Goal: Task Accomplishment & Management: Use online tool/utility

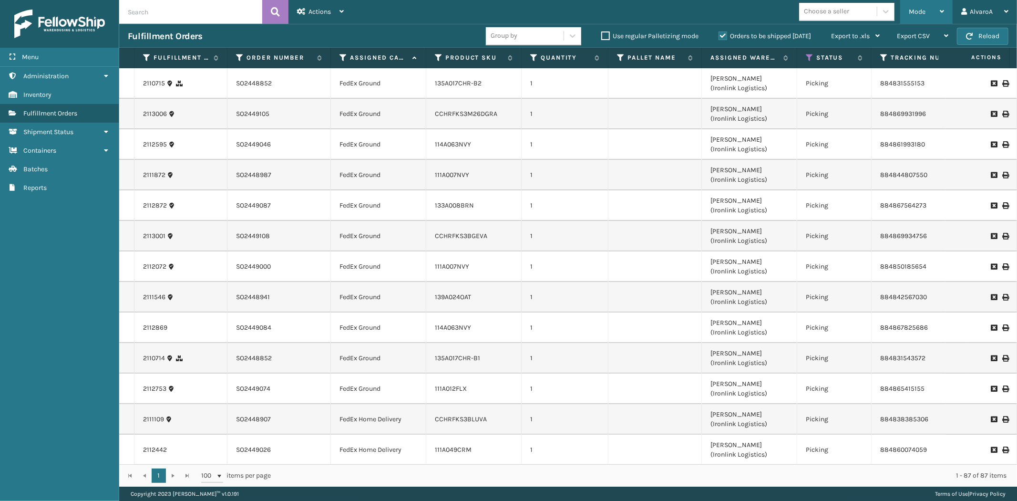
click at [928, 10] on div "Mode" at bounding box center [926, 12] width 35 height 24
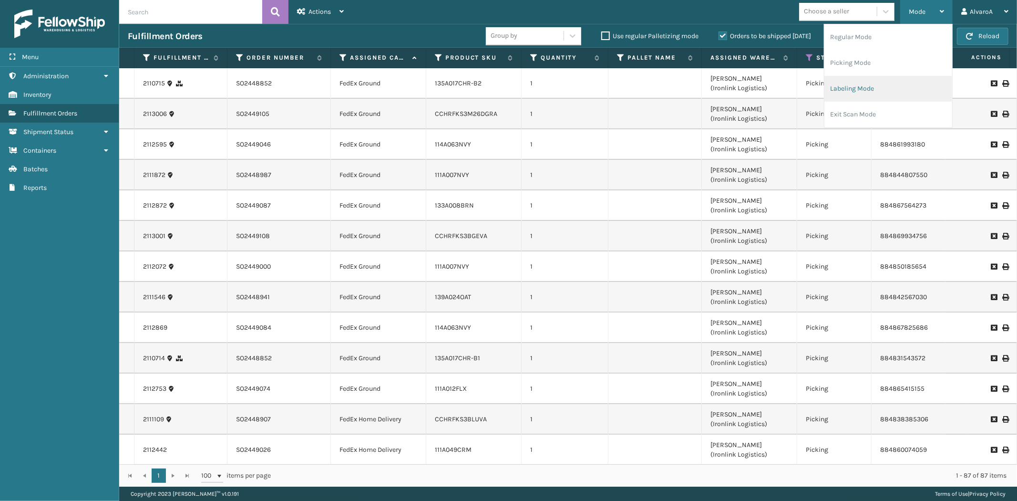
click at [849, 95] on li "Labeling Mode" at bounding box center [888, 89] width 128 height 26
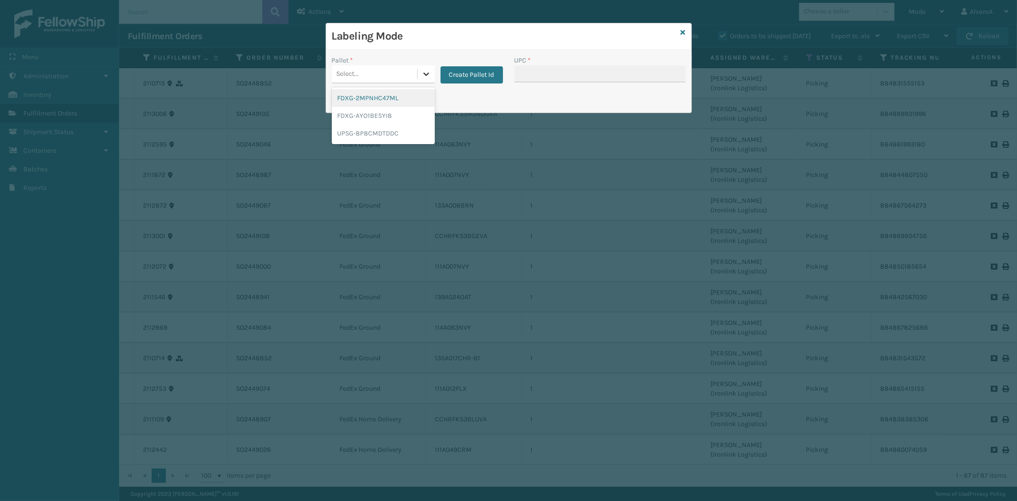
click at [422, 72] on icon at bounding box center [427, 74] width 10 height 10
click at [490, 72] on button "Create Pallet Id" at bounding box center [472, 74] width 62 height 17
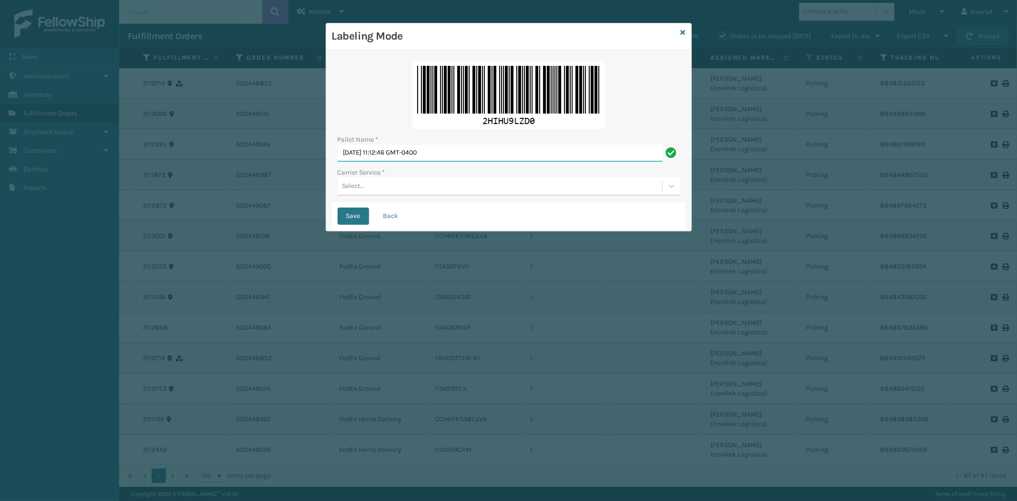
drag, startPoint x: 469, startPoint y: 151, endPoint x: 91, endPoint y: 244, distance: 390.0
click at [91, 244] on div "Labeling Mode Pallet Name * [DATE] 11:12:46 GMT-0400 Carrier Service * Select..…" at bounding box center [508, 250] width 1017 height 501
type input "LPN 517226"
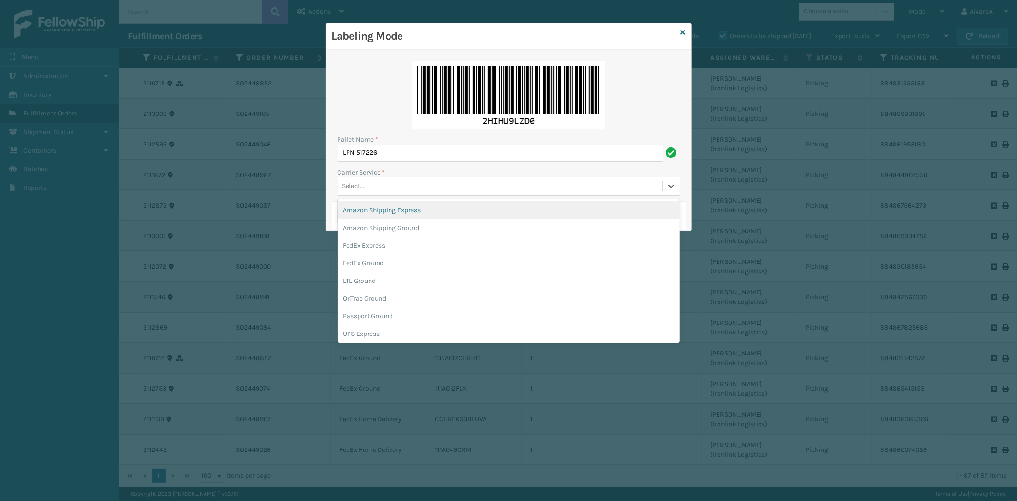
click at [367, 193] on div "Select..." at bounding box center [500, 186] width 325 height 16
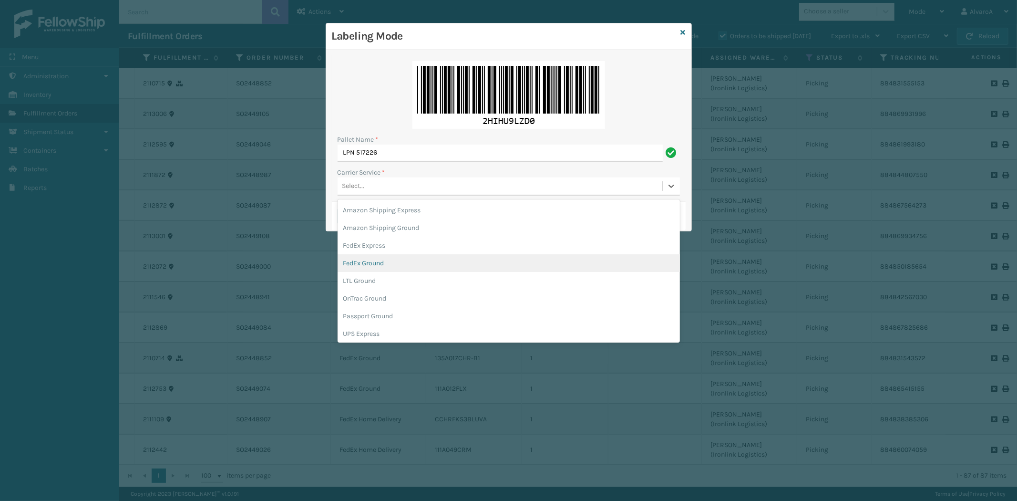
drag, startPoint x: 373, startPoint y: 263, endPoint x: 359, endPoint y: 204, distance: 60.8
click at [373, 262] on div "FedEx Ground" at bounding box center [509, 263] width 342 height 18
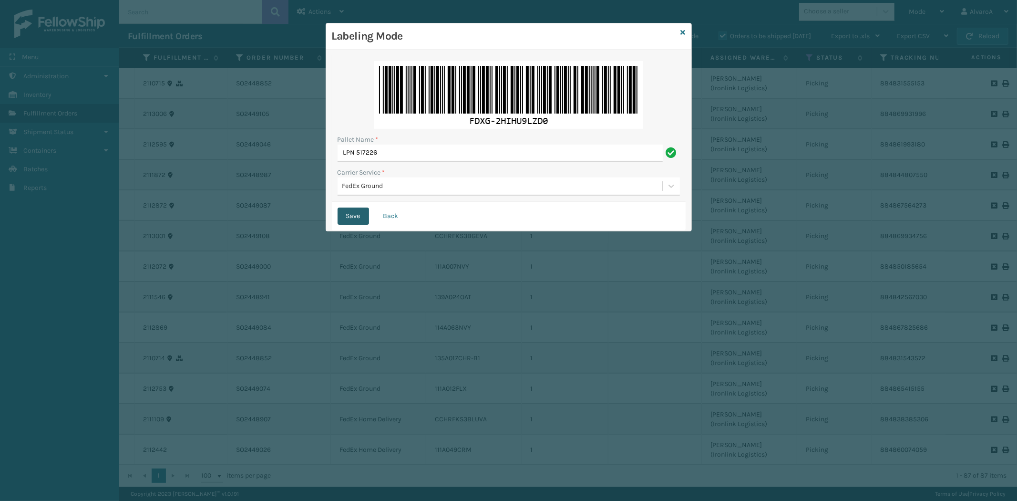
drag, startPoint x: 358, startPoint y: 216, endPoint x: 389, endPoint y: 177, distance: 48.9
click at [359, 214] on button "Save" at bounding box center [353, 215] width 31 height 17
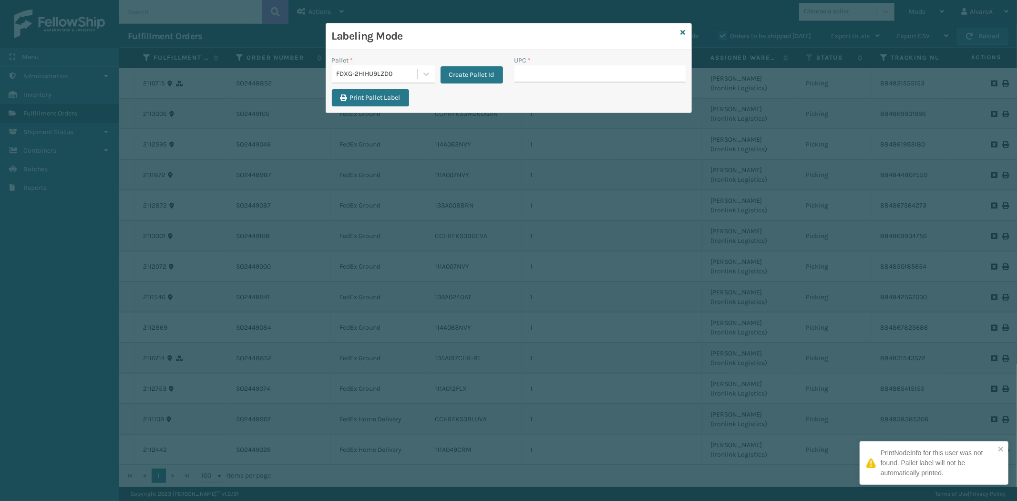
click at [535, 74] on input "UPC *" at bounding box center [599, 73] width 171 height 17
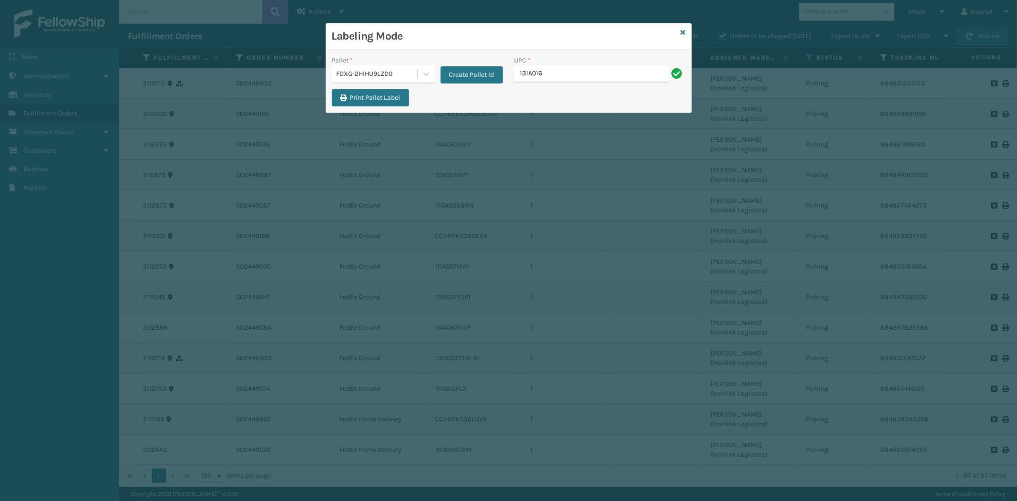
type input "131A016IVO"
type input "517A007TPE"
type input "SC-CRYS3LU2012"
click at [684, 30] on link at bounding box center [683, 33] width 5 height 10
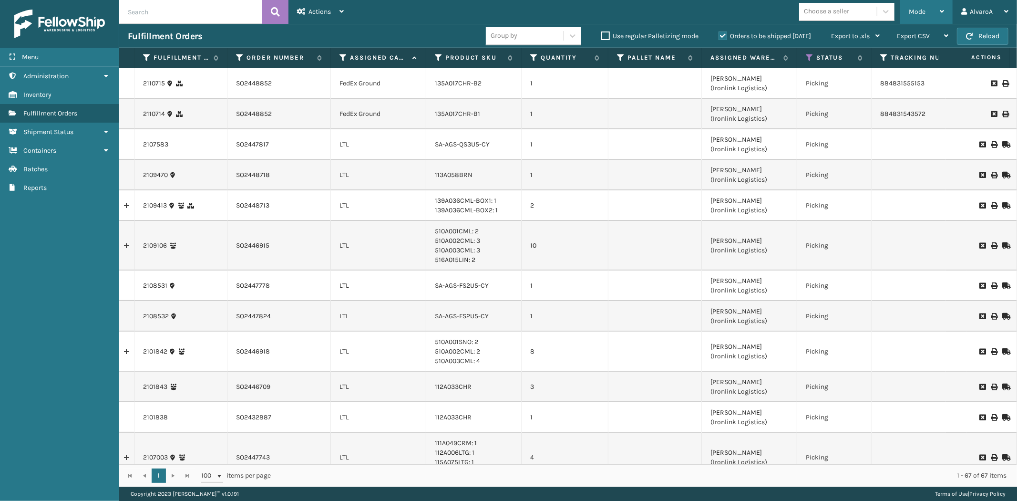
click at [923, 12] on span "Mode" at bounding box center [917, 12] width 17 height 8
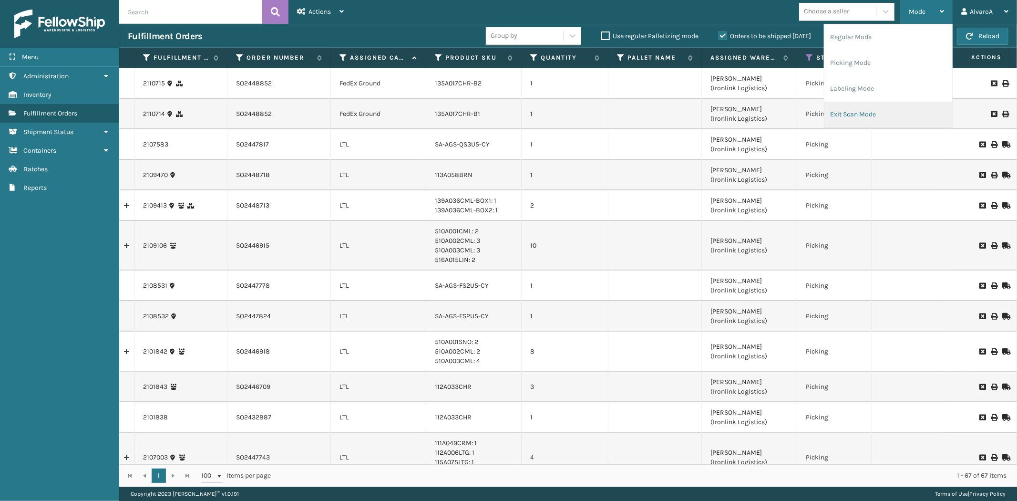
click at [862, 110] on li "Exit Scan Mode" at bounding box center [888, 115] width 128 height 26
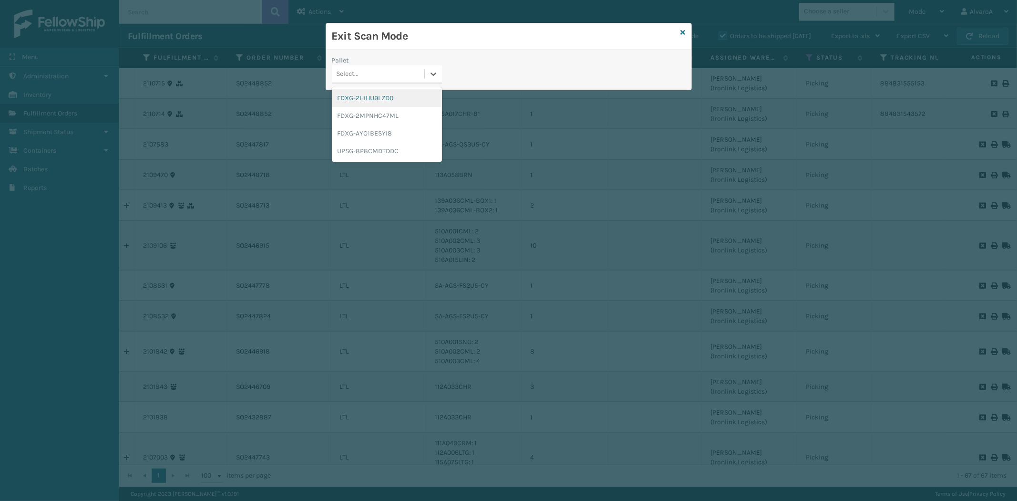
drag, startPoint x: 440, startPoint y: 73, endPoint x: 400, endPoint y: 103, distance: 50.4
click at [438, 83] on div "Select..." at bounding box center [387, 74] width 110 height 18
click at [385, 97] on div "FDXG-2HIHU9LZD0" at bounding box center [387, 98] width 110 height 18
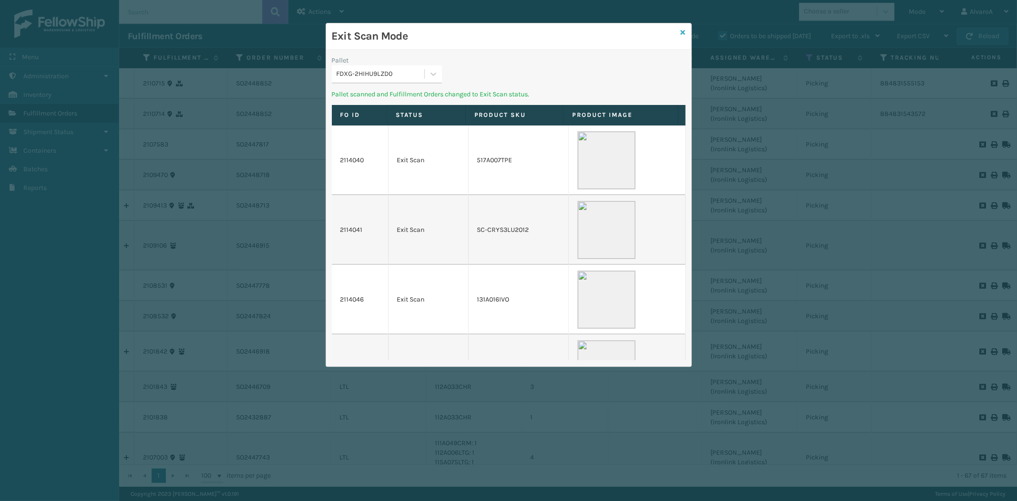
click at [682, 32] on icon at bounding box center [683, 32] width 5 height 7
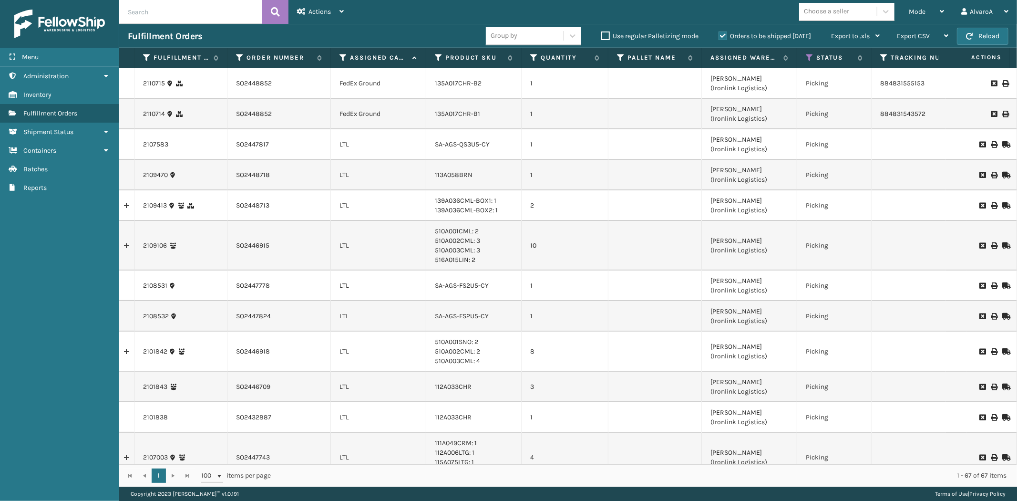
click at [723, 31] on div "Orders to be shipped [DATE]" at bounding box center [766, 36] width 113 height 11
click at [723, 34] on label "Orders to be shipped [DATE]" at bounding box center [765, 36] width 93 height 8
click at [719, 34] on input "Orders to be shipped [DATE]" at bounding box center [719, 34] width 0 height 6
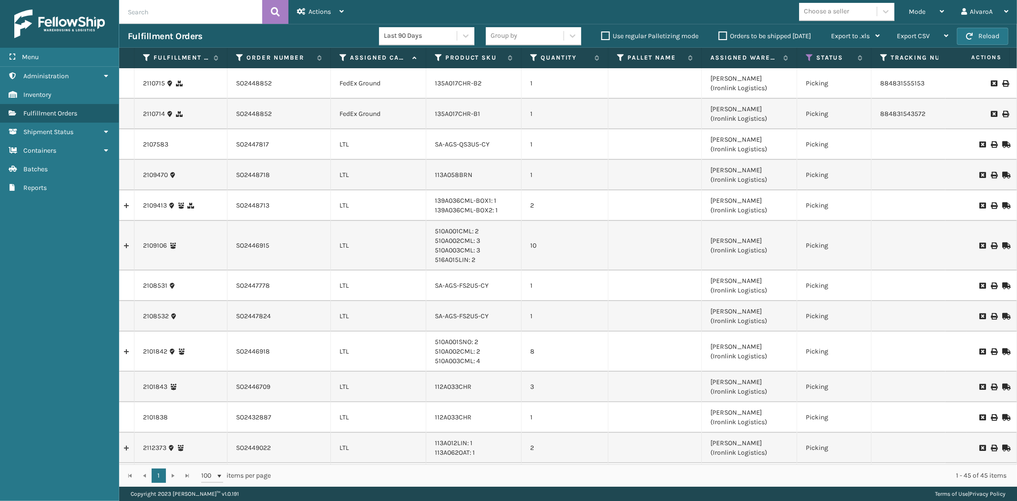
click at [723, 35] on label "Orders to be shipped [DATE]" at bounding box center [765, 36] width 93 height 8
click at [719, 35] on input "Orders to be shipped [DATE]" at bounding box center [719, 34] width 0 height 6
click at [724, 37] on label "Orders to be shipped [DATE]" at bounding box center [765, 36] width 93 height 8
click at [719, 37] on input "Orders to be shipped [DATE]" at bounding box center [719, 34] width 0 height 6
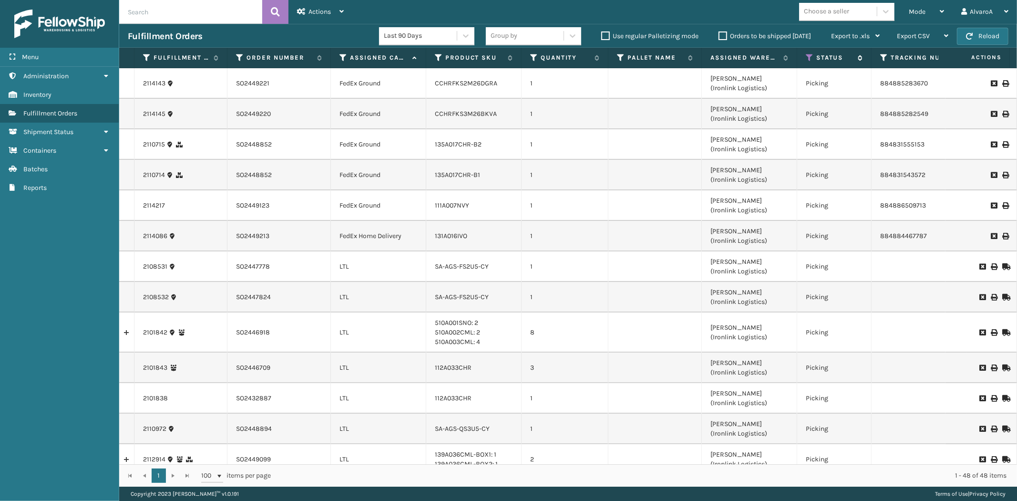
click at [807, 54] on icon at bounding box center [810, 57] width 8 height 9
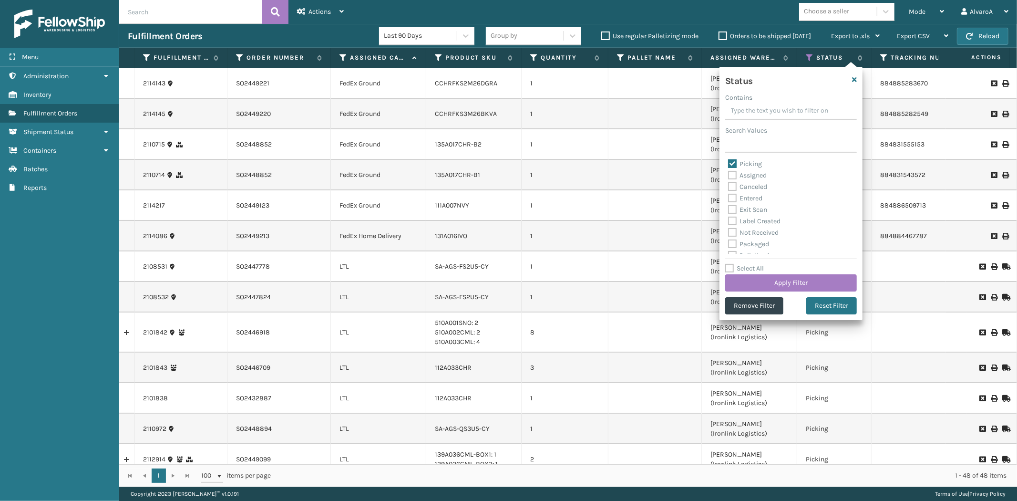
click at [730, 160] on label "Picking" at bounding box center [745, 164] width 34 height 8
click at [729, 160] on input "Picking" at bounding box center [728, 161] width 0 height 6
checkbox input "false"
click at [731, 174] on label "Assigned" at bounding box center [747, 175] width 39 height 8
click at [729, 174] on input "Assigned" at bounding box center [728, 173] width 0 height 6
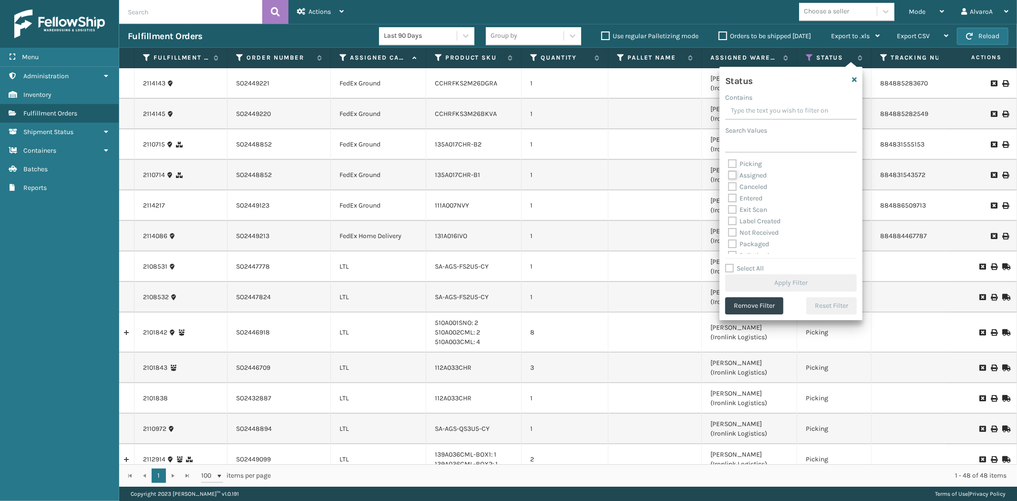
checkbox input "true"
click at [749, 287] on button "Apply Filter" at bounding box center [791, 282] width 132 height 17
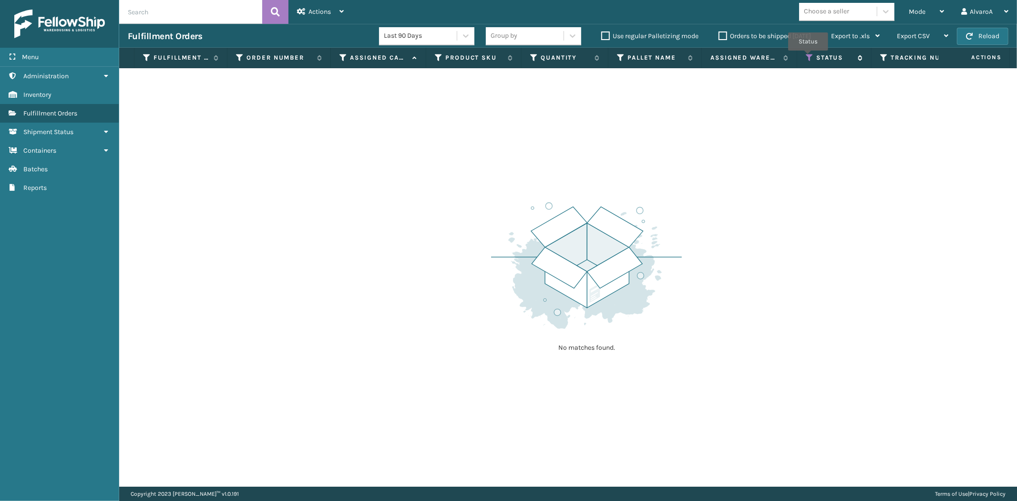
click at [808, 57] on icon at bounding box center [810, 57] width 8 height 9
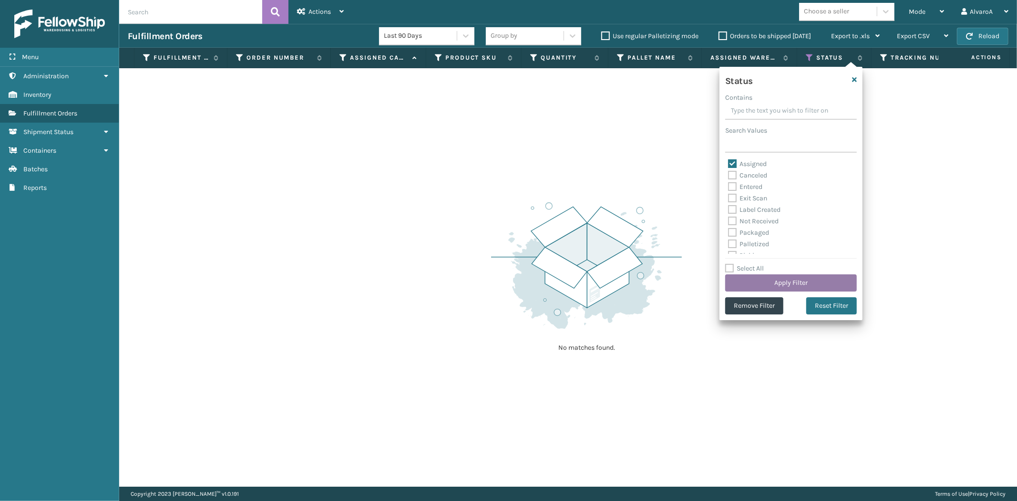
click at [787, 282] on button "Apply Filter" at bounding box center [791, 282] width 132 height 17
